Goal: Find contact information: Find contact information

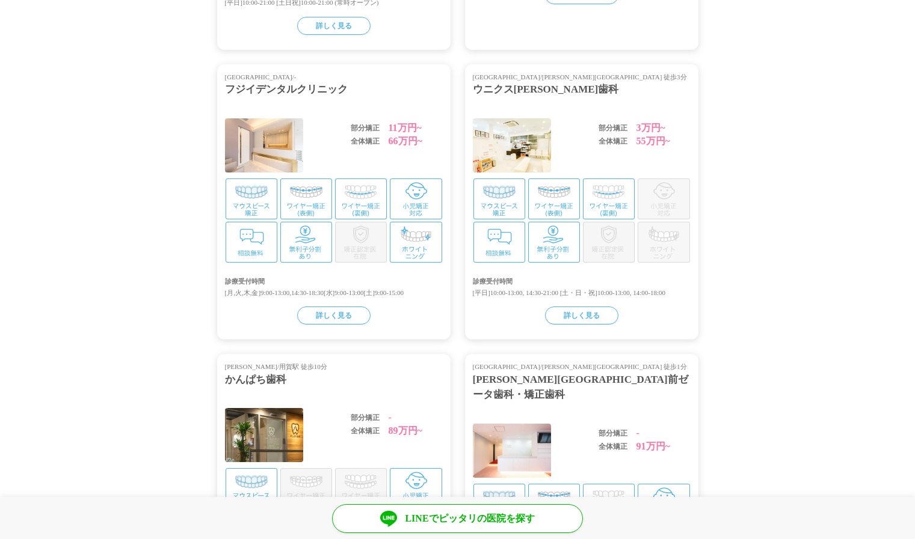
scroll to position [2485, 0]
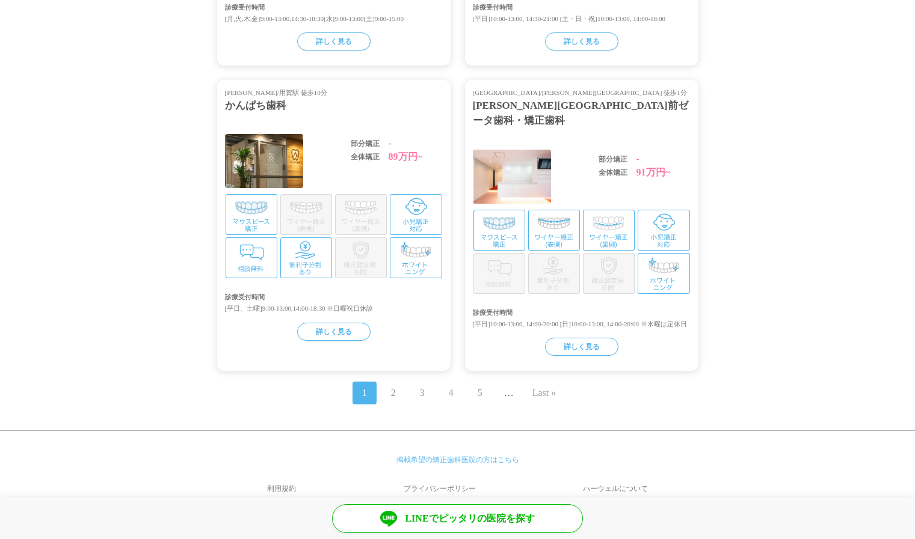
drag, startPoint x: 921, startPoint y: 41, endPoint x: 920, endPoint y: 507, distance: 466.1
click at [621, 474] on link "ハーウェルについて" at bounding box center [615, 488] width 165 height 29
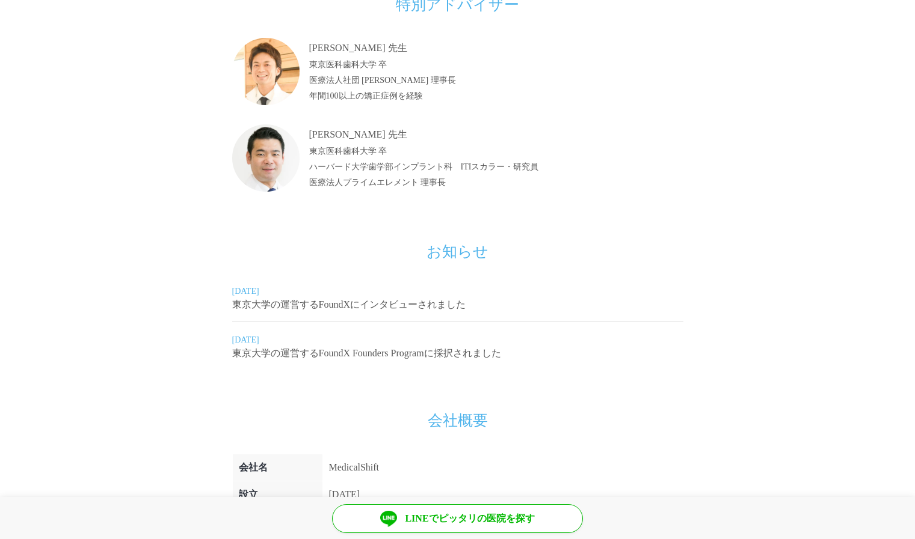
scroll to position [601, 0]
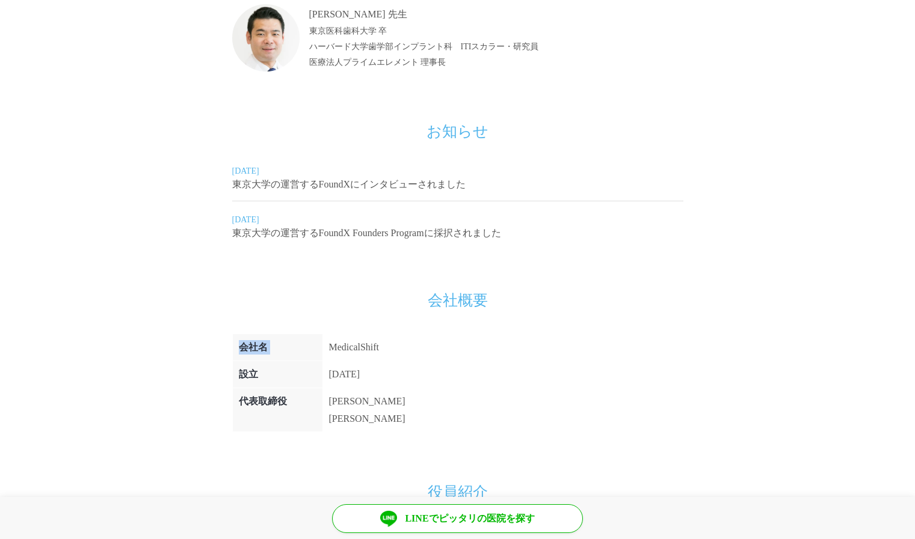
drag, startPoint x: 330, startPoint y: 349, endPoint x: 395, endPoint y: 356, distance: 65.4
click at [395, 356] on div "会社名 MedicalShift 設立 [DATE] 代表取締役 [PERSON_NAME] [PERSON_NAME]" at bounding box center [457, 383] width 451 height 99
drag, startPoint x: 327, startPoint y: 353, endPoint x: 384, endPoint y: 354, distance: 57.7
click at [384, 354] on td "MedicalShift" at bounding box center [366, 347] width 89 height 27
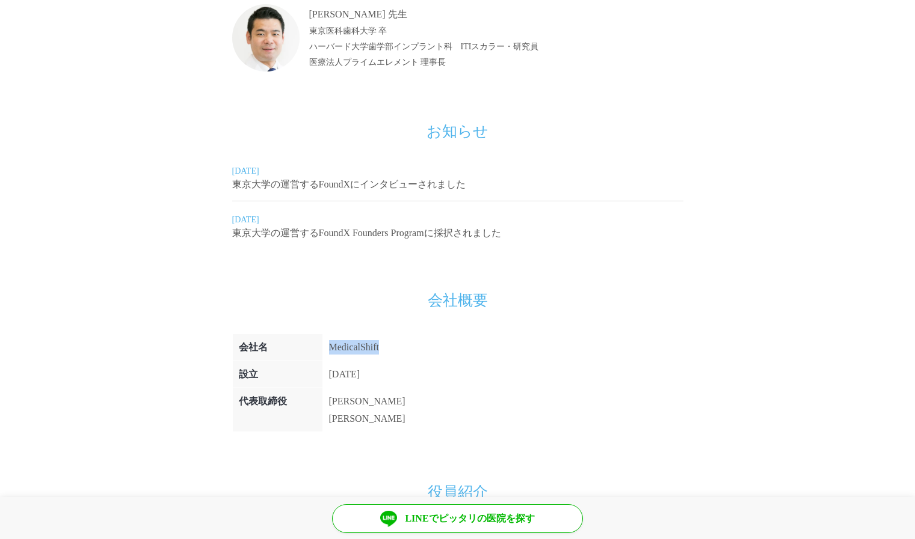
copy td "MedicalShift"
click at [420, 362] on div "会社名 MedicalShift 設立 [DATE] 代表取締役 [PERSON_NAME] [PERSON_NAME]" at bounding box center [457, 383] width 451 height 99
drag, startPoint x: 326, startPoint y: 351, endPoint x: 392, endPoint y: 351, distance: 65.6
click at [392, 351] on div "会社名 MedicalShift 設立 [DATE] 代表取締役 [PERSON_NAME] [PERSON_NAME]" at bounding box center [457, 383] width 451 height 99
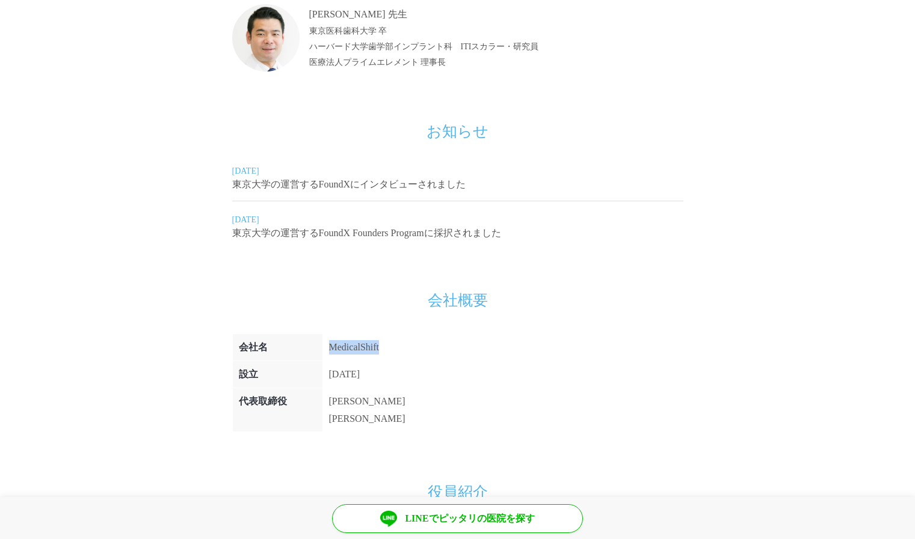
drag, startPoint x: 326, startPoint y: 344, endPoint x: 387, endPoint y: 350, distance: 61.0
click at [387, 350] on td "MedicalShift" at bounding box center [366, 347] width 89 height 27
copy td "MedicalShift"
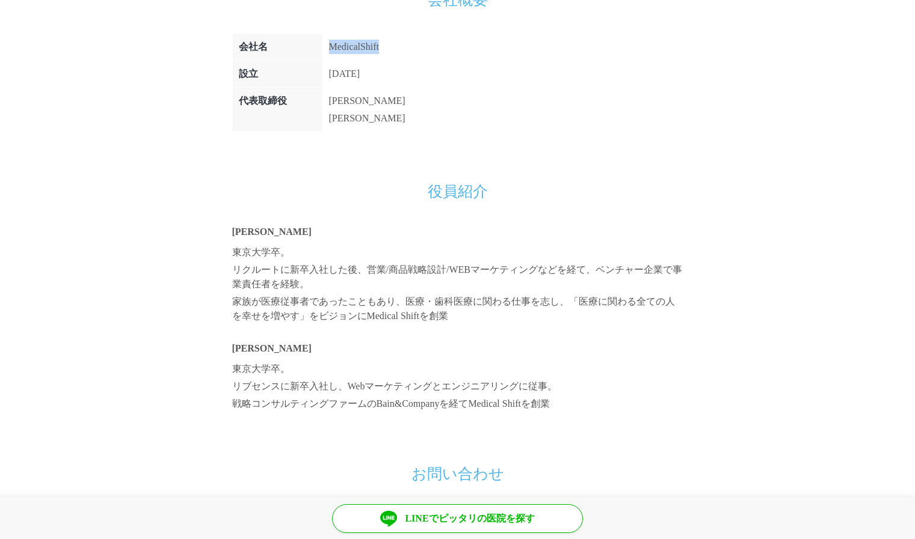
scroll to position [1075, 0]
